Goal: Task Accomplishment & Management: Use online tool/utility

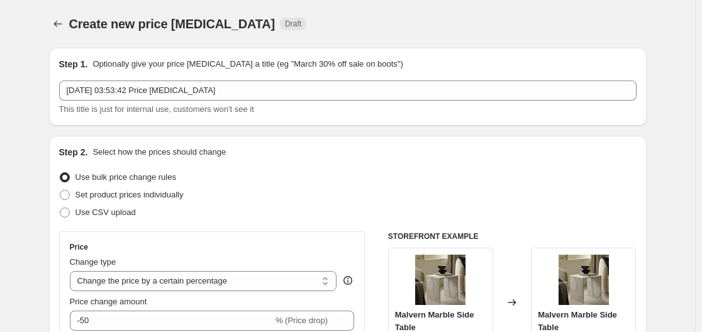
select select "percentage"
select select "remove"
select select "vendor"
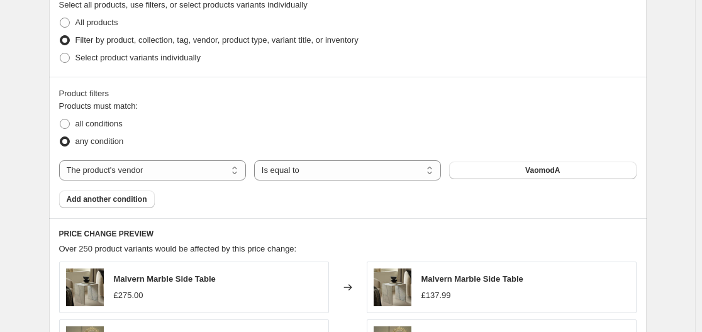
scroll to position [503, 0]
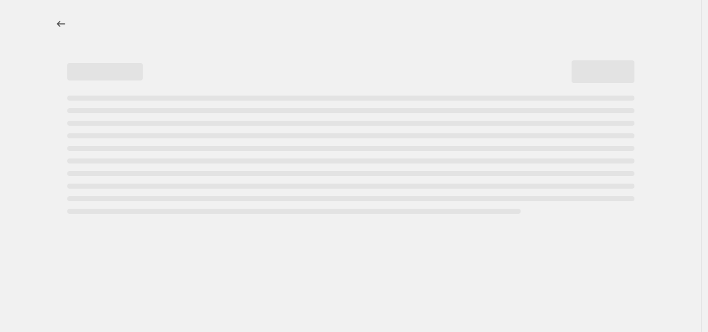
select select "percentage"
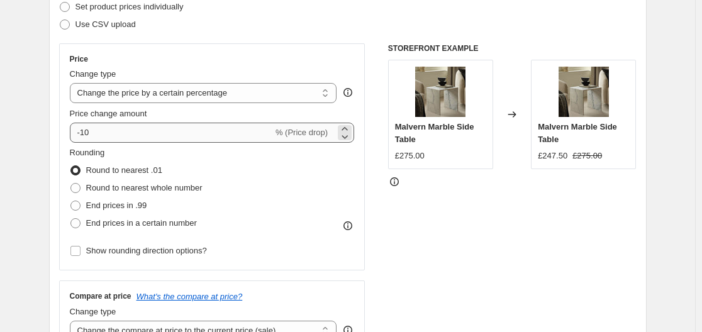
scroll to position [189, 0]
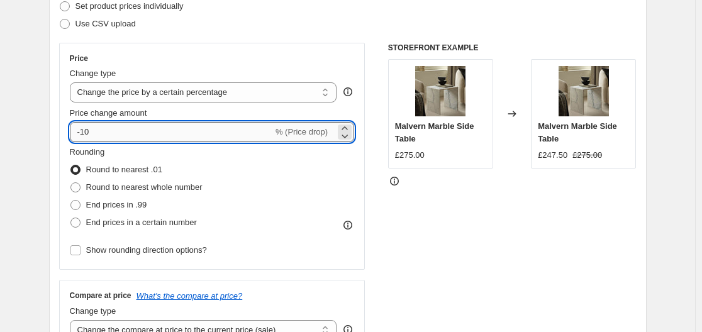
click at [122, 135] on input "-10" at bounding box center [171, 132] width 203 height 20
type input "-1"
type input "-50"
click at [116, 205] on span "End prices in .99" at bounding box center [116, 204] width 61 height 9
click at [71, 201] on input "End prices in .99" at bounding box center [70, 200] width 1 height 1
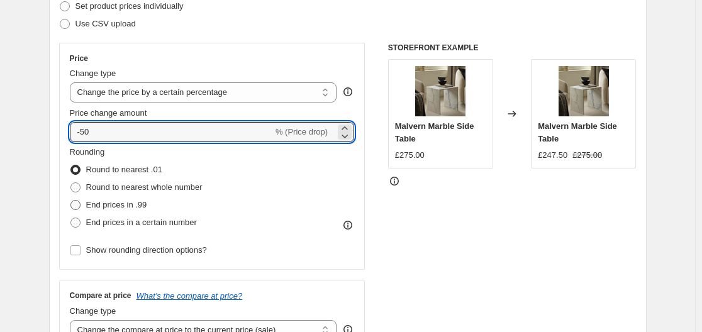
radio input "true"
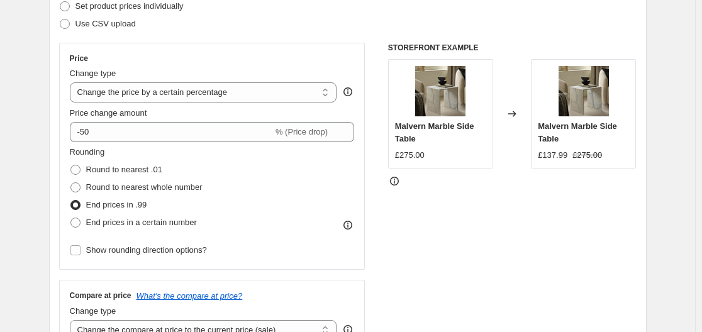
scroll to position [377, 0]
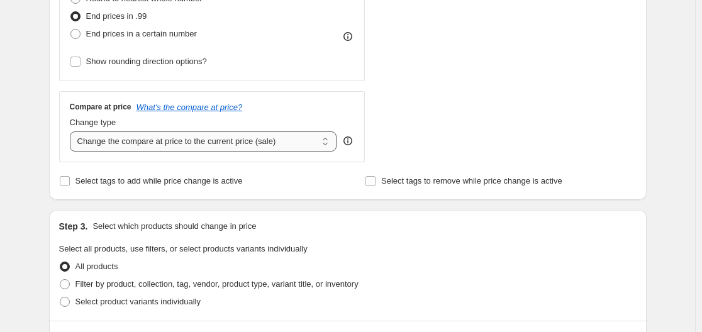
click at [232, 142] on select "Change the compare at price to the current price (sale) Change the compare at p…" at bounding box center [203, 141] width 267 height 20
select select "remove"
click at [72, 131] on select "Change the compare at price to the current price (sale) Change the compare at p…" at bounding box center [203, 141] width 267 height 20
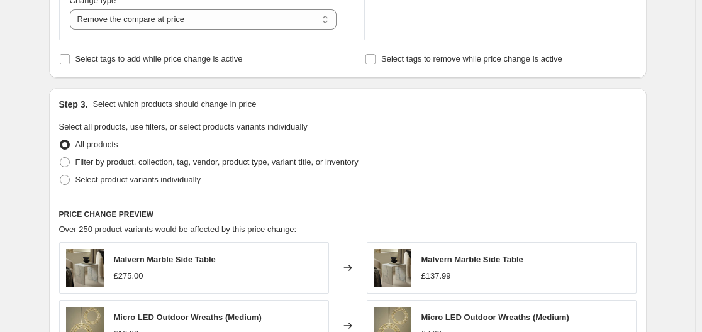
scroll to position [503, 0]
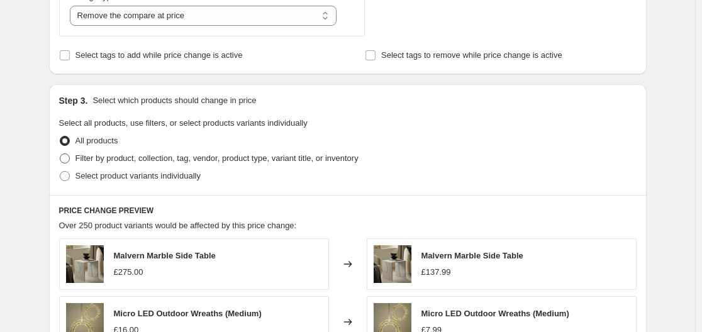
click at [123, 158] on span "Filter by product, collection, tag, vendor, product type, variant title, or inv…" at bounding box center [216, 157] width 283 height 9
click at [60, 154] on input "Filter by product, collection, tag, vendor, product type, variant title, or inv…" at bounding box center [60, 153] width 1 height 1
radio input "true"
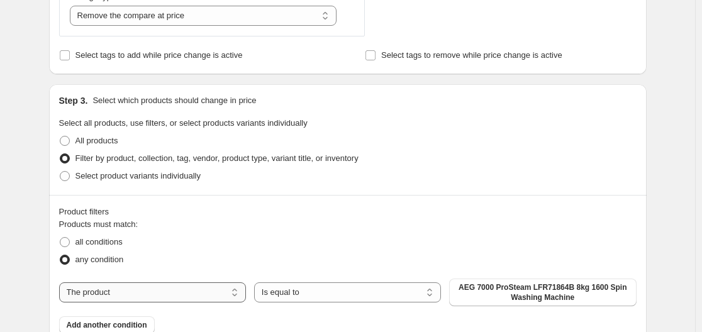
click at [131, 286] on select "The product The product's collection The product's tag The product's vendor The…" at bounding box center [152, 292] width 187 height 20
select select "vendor"
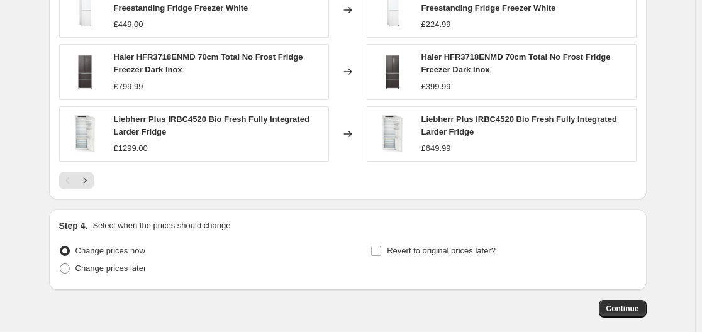
scroll to position [1086, 0]
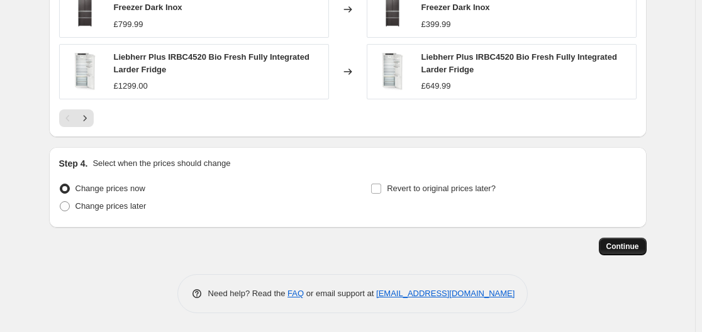
click at [622, 245] on span "Continue" at bounding box center [622, 246] width 33 height 10
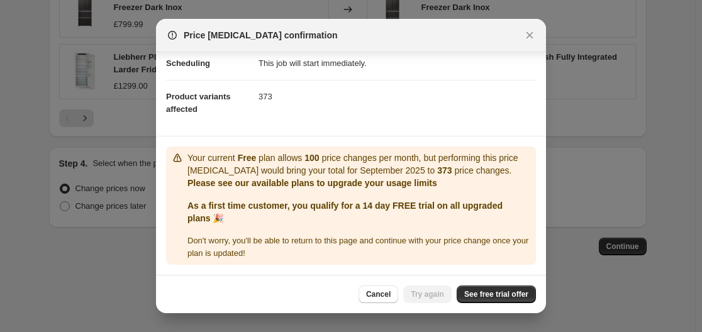
scroll to position [119, 0]
click at [487, 293] on span "See free trial offer" at bounding box center [496, 294] width 64 height 10
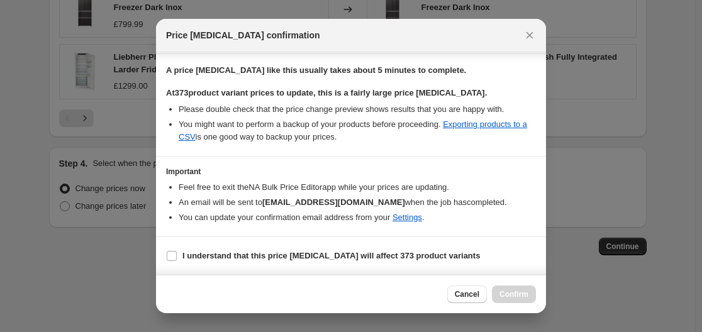
scroll to position [202, 0]
click at [199, 253] on b "I understand that this price change job will affect 373 product variants" at bounding box center [330, 255] width 297 height 9
click at [177, 253] on input "I understand that this price change job will affect 373 product variants" at bounding box center [172, 256] width 10 height 10
checkbox input "true"
click at [495, 292] on button "Confirm" at bounding box center [514, 294] width 44 height 18
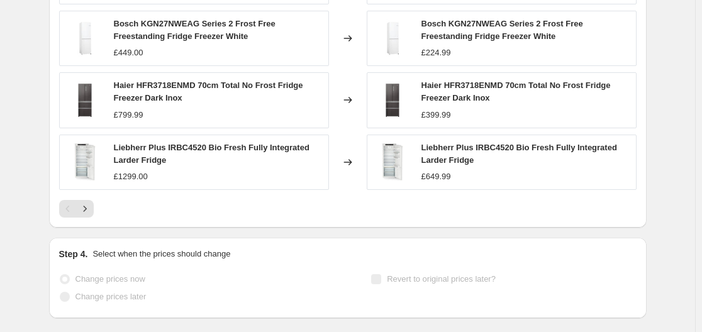
scroll to position [1119, 0]
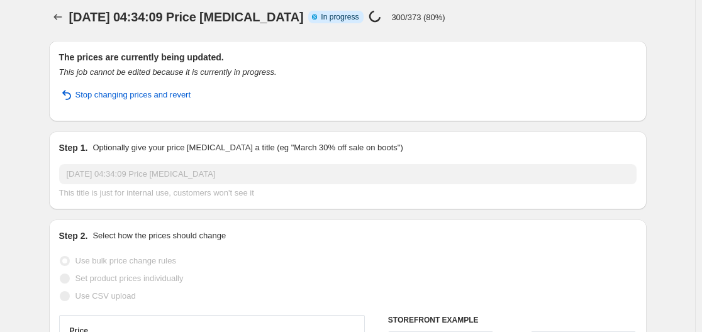
scroll to position [0, 0]
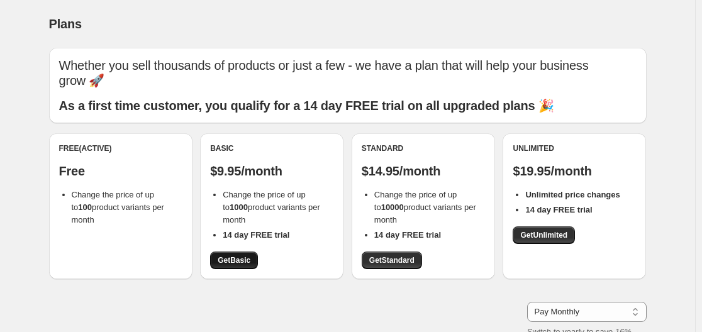
drag, startPoint x: 242, startPoint y: 258, endPoint x: 248, endPoint y: 257, distance: 6.3
click at [242, 258] on span "Get Basic" at bounding box center [234, 260] width 33 height 10
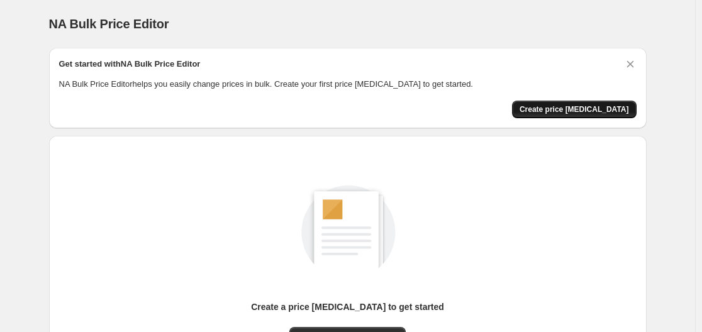
click at [553, 109] on span "Create price [MEDICAL_DATA]" at bounding box center [573, 109] width 109 height 10
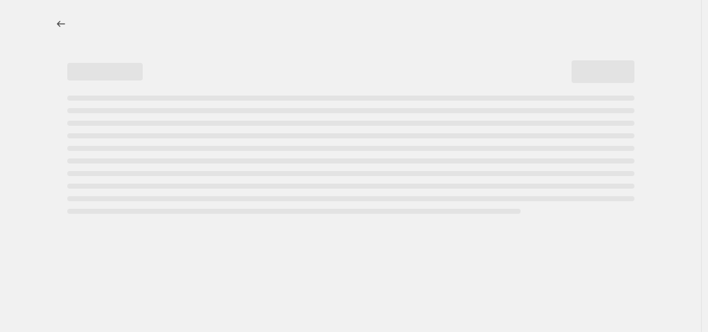
select select "percentage"
